Goal: Task Accomplishment & Management: Manage account settings

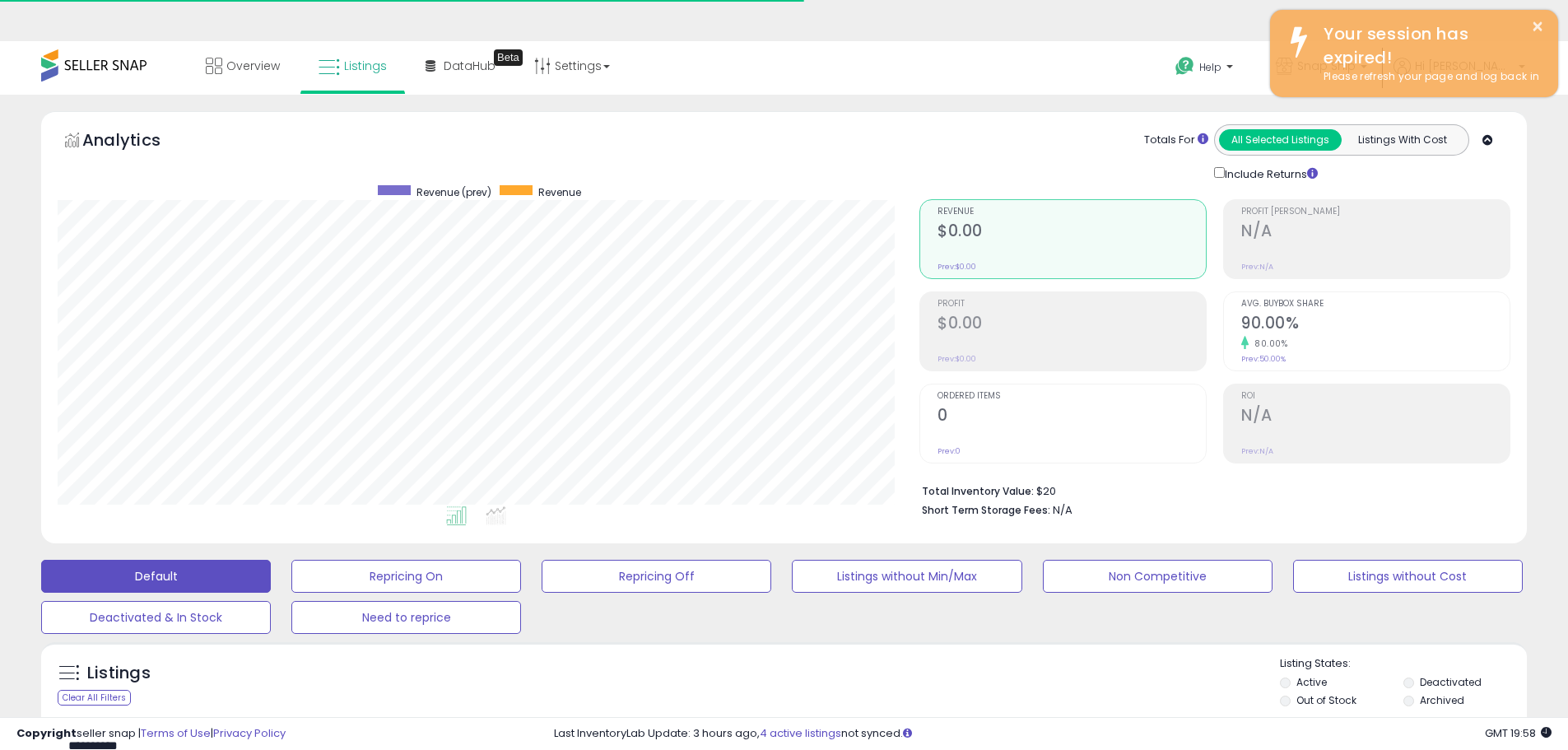
select select "**"
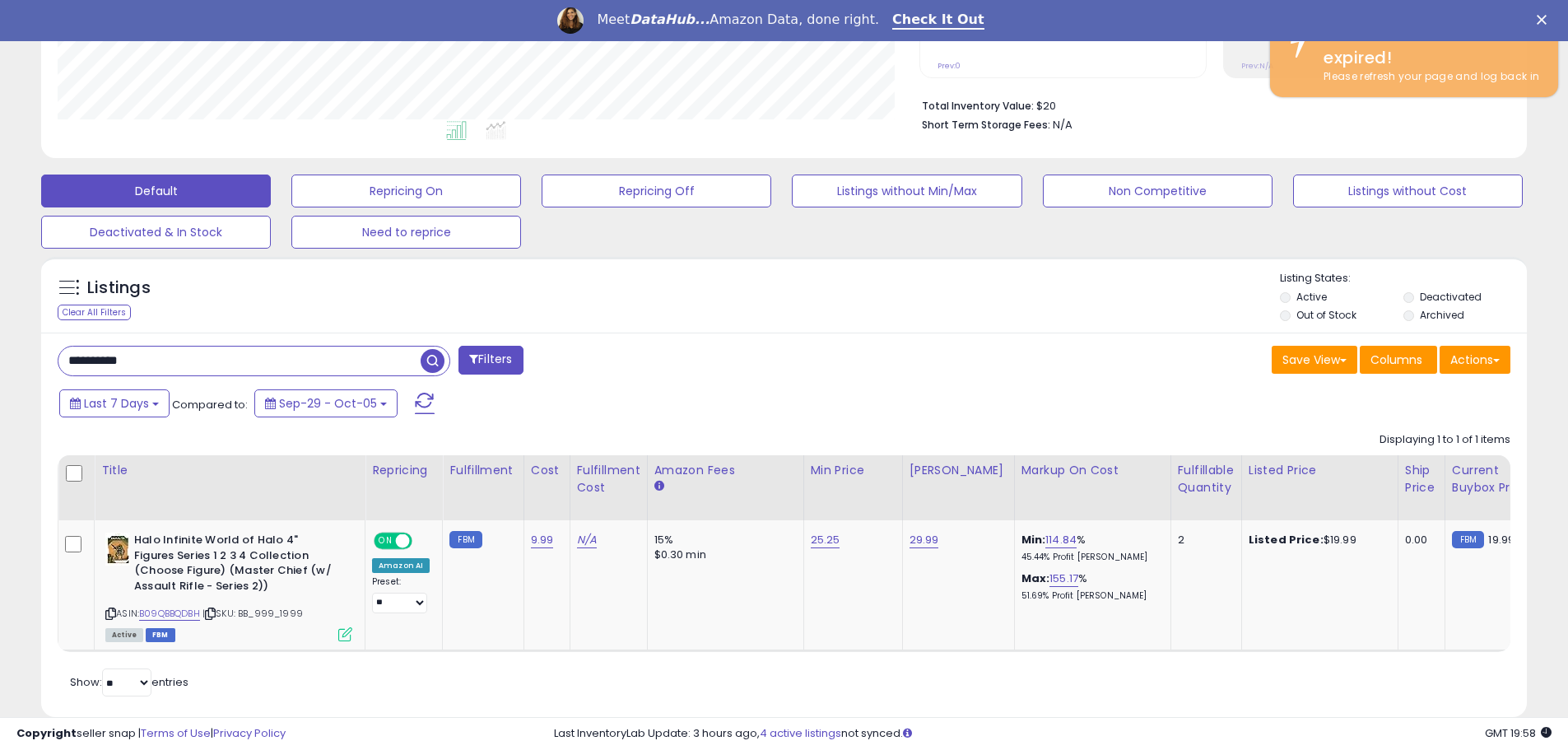
scroll to position [337, 862]
